Goal: Check status: Check status

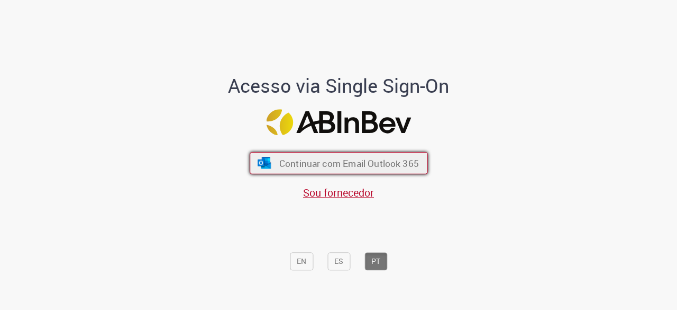
click at [312, 160] on span "Continuar com Email Outlook 365" at bounding box center [349, 163] width 140 height 12
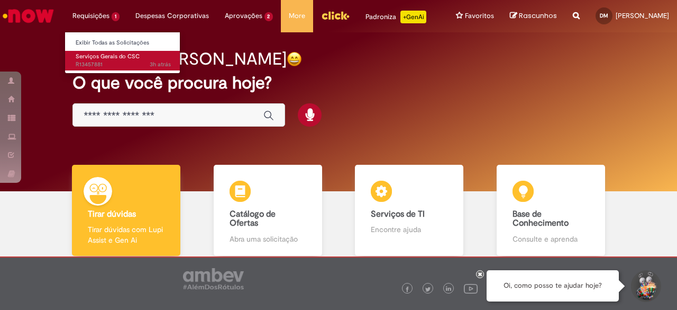
click at [112, 65] on span "3h atrás 3 horas atrás R13457881" at bounding box center [123, 64] width 95 height 8
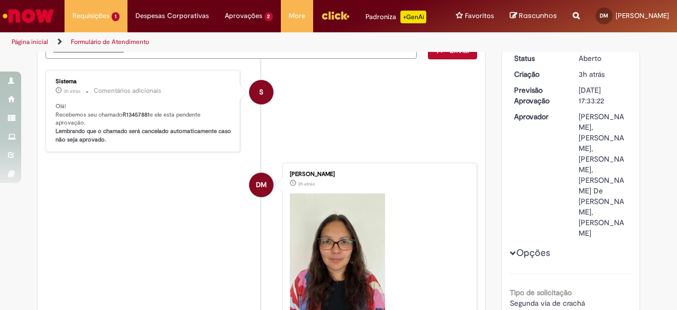
scroll to position [53, 0]
